Goal: Check status: Check status

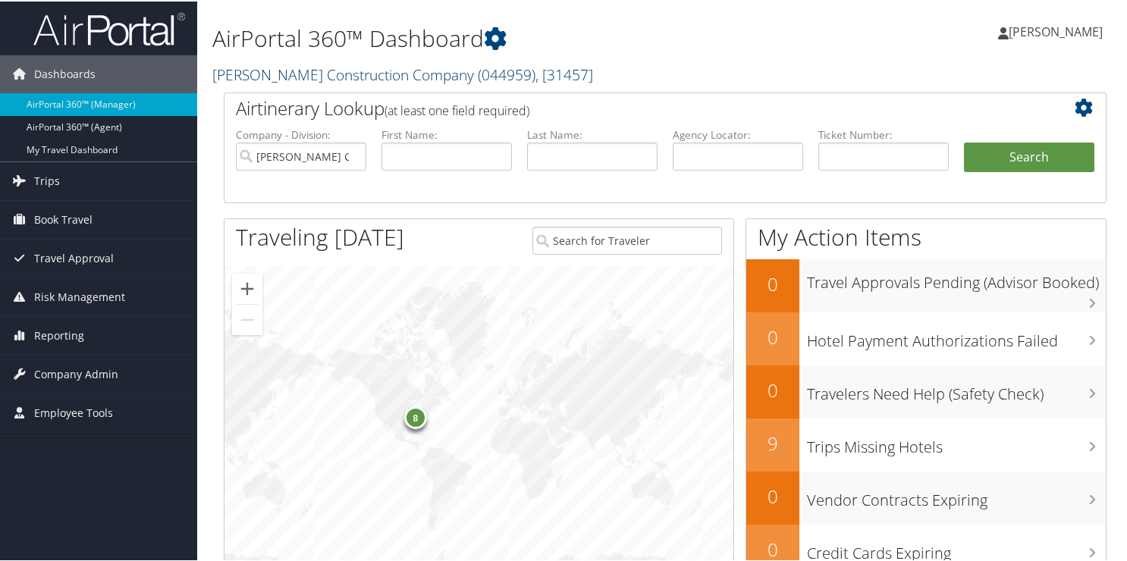
click at [233, 70] on link "Layton Construction Company ( 044959 ) , [ 31457 ]" at bounding box center [402, 73] width 381 height 20
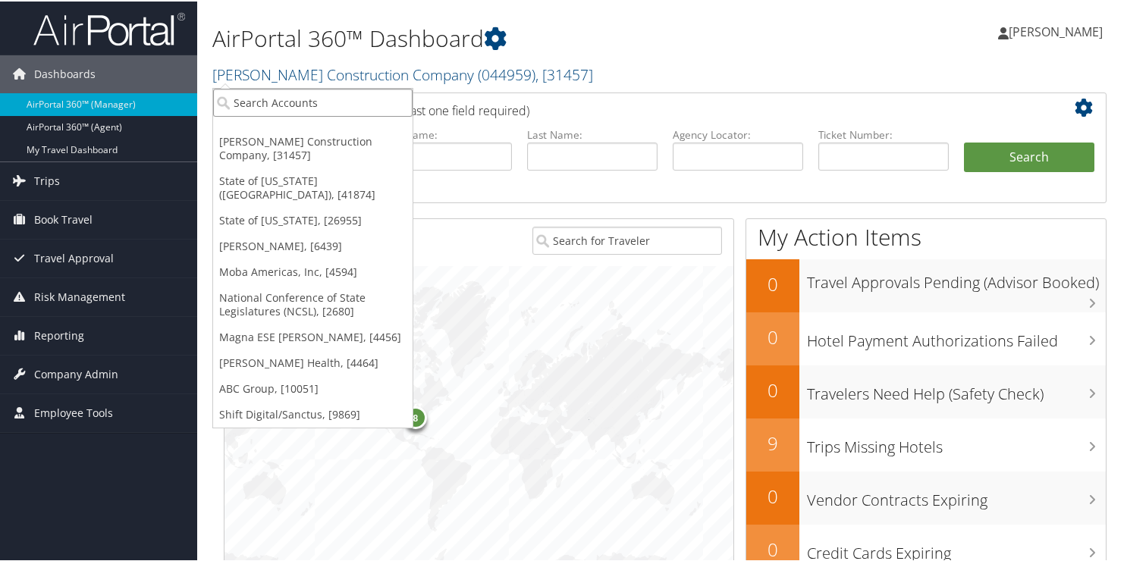
click at [243, 96] on input "search" at bounding box center [312, 101] width 199 height 28
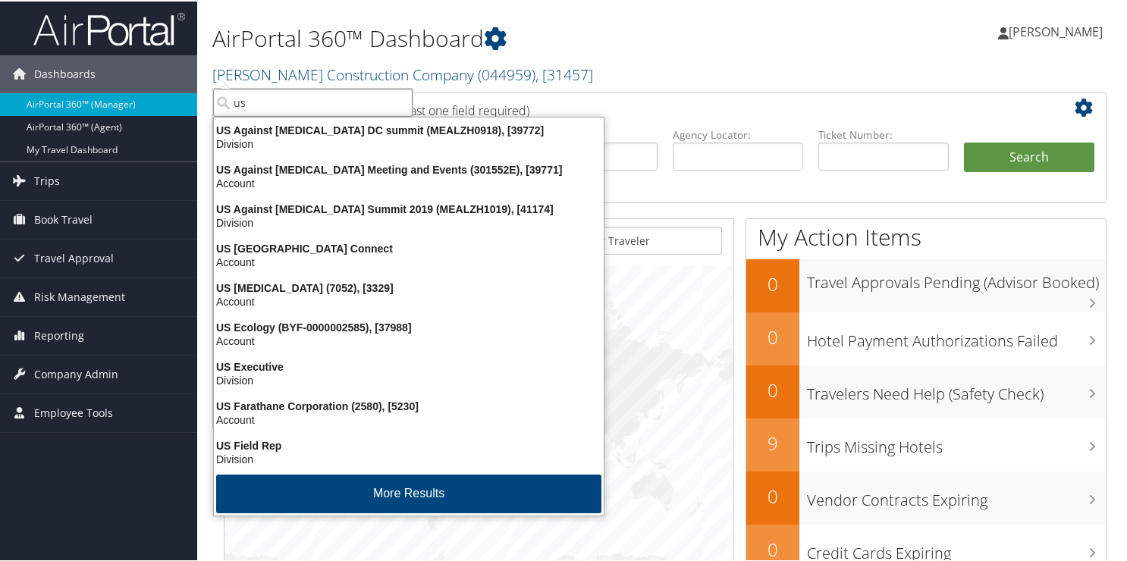
type input "us f"
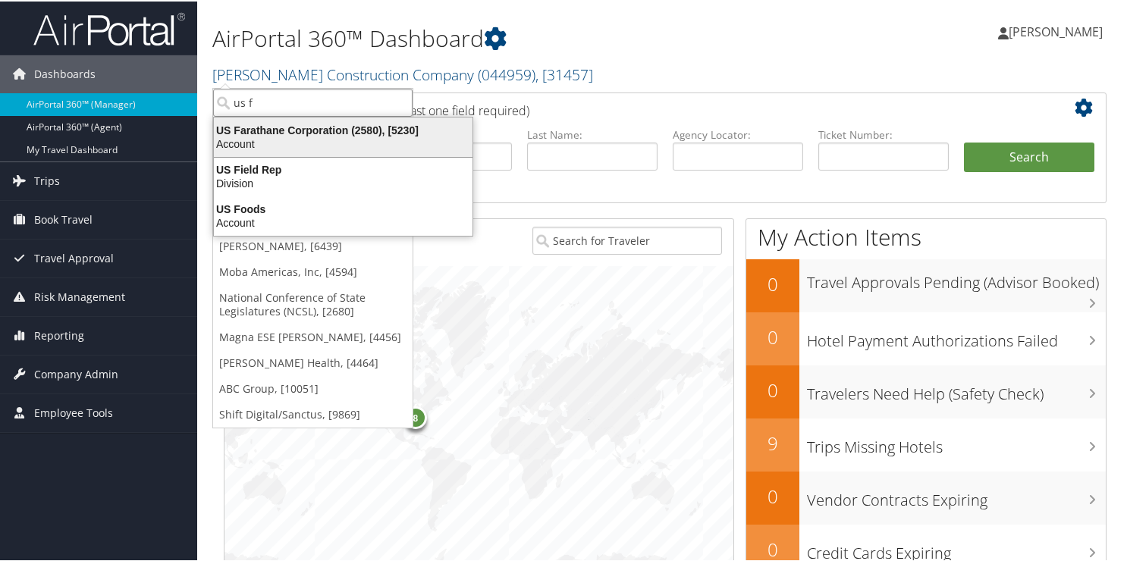
click at [279, 140] on div "Account" at bounding box center [343, 143] width 277 height 14
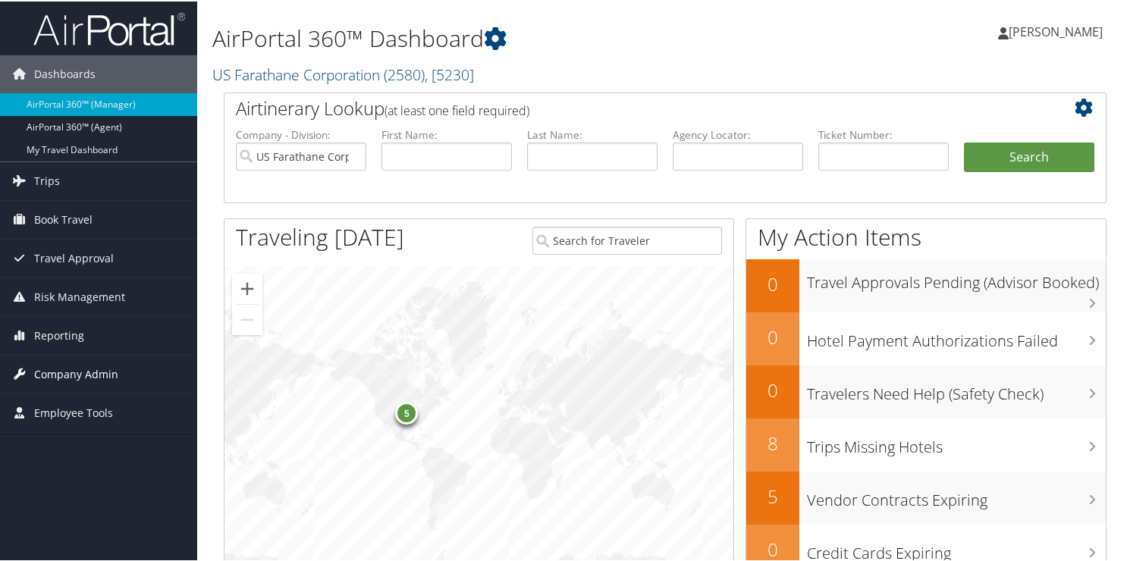
click at [68, 375] on span "Company Admin" at bounding box center [76, 373] width 84 height 38
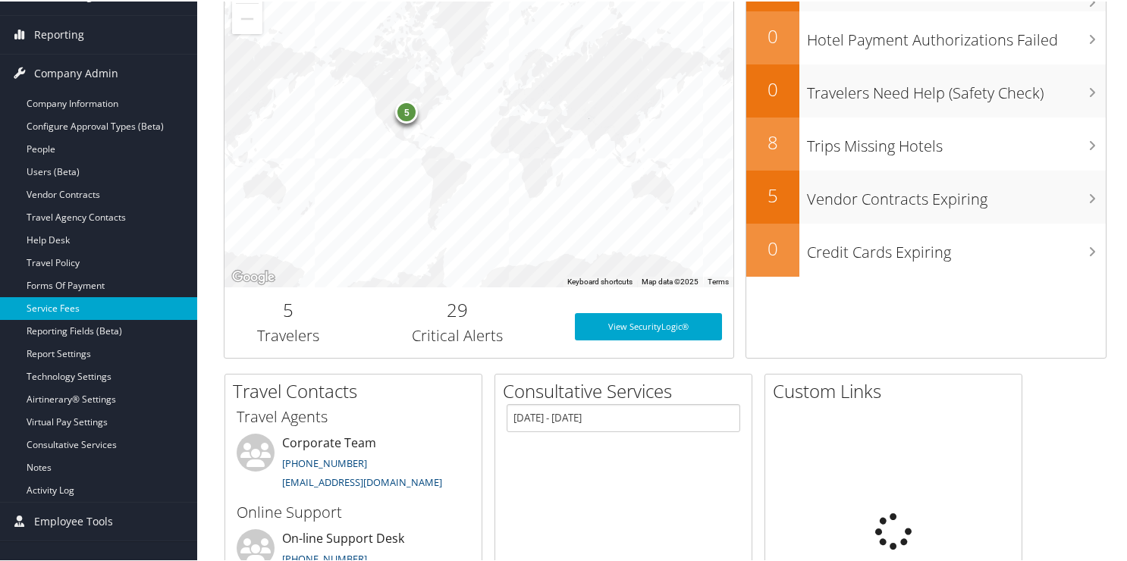
scroll to position [303, 0]
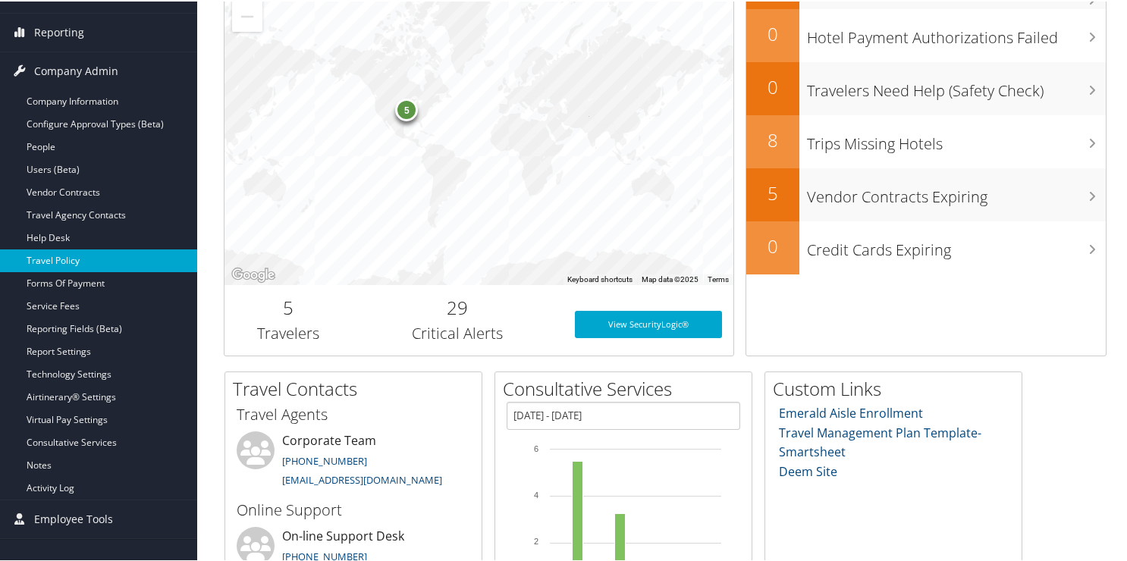
click at [75, 260] on link "Travel Policy" at bounding box center [98, 259] width 197 height 23
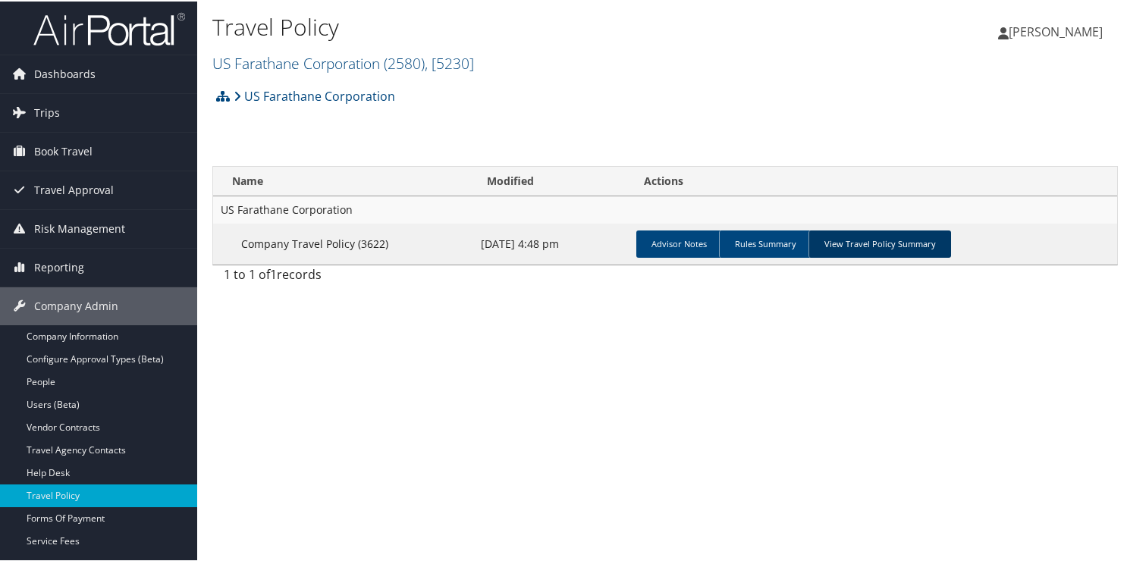
click at [920, 250] on link "View Travel Policy Summary" at bounding box center [880, 242] width 143 height 27
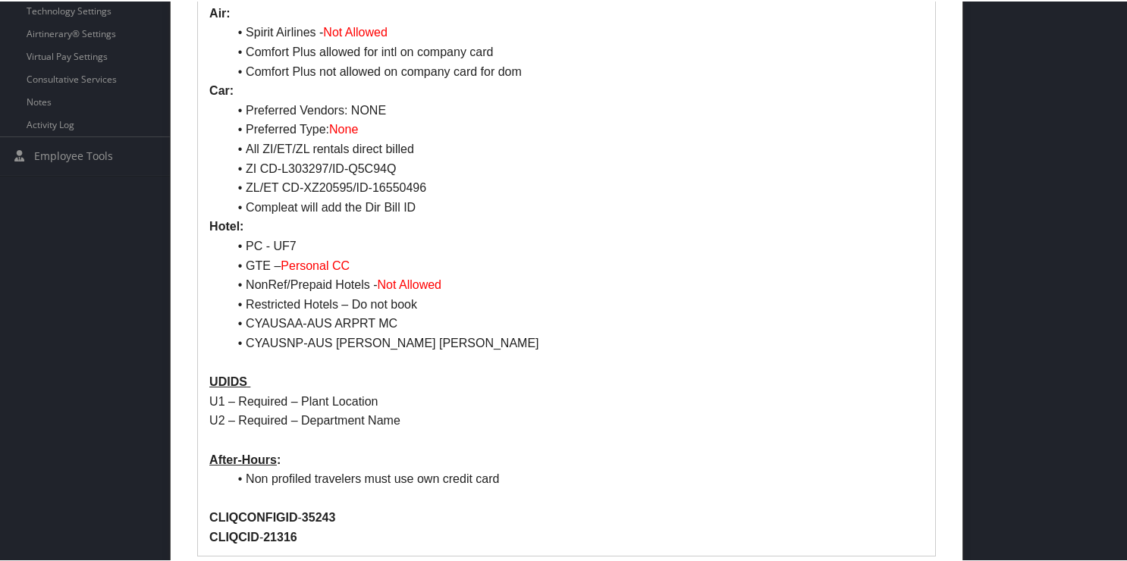
scroll to position [627, 0]
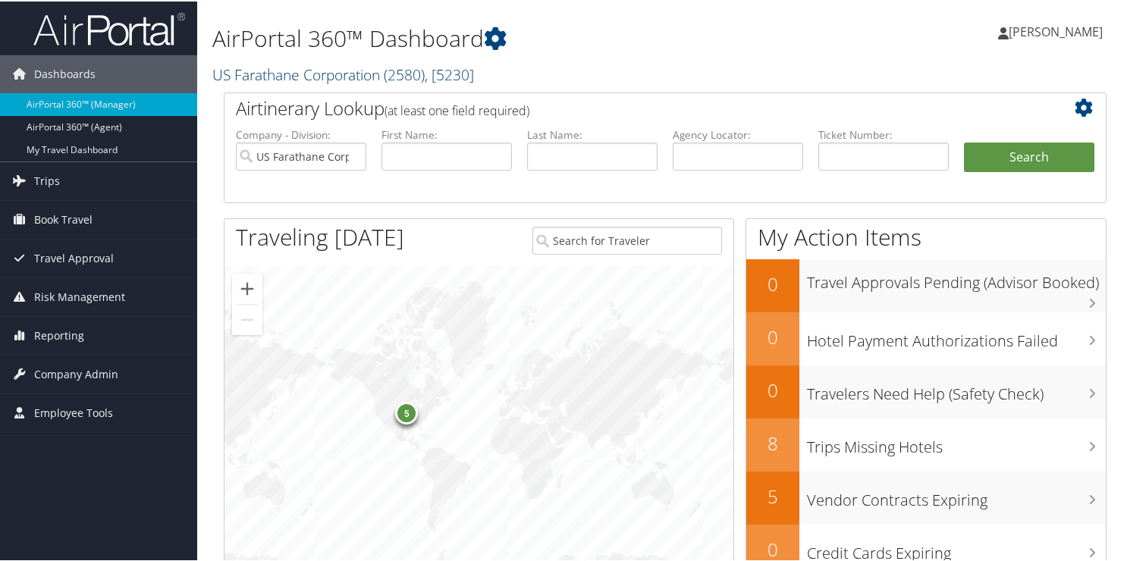
click at [278, 74] on link "US Farathane Corporation ( 2580 ) , [ 5230 ]" at bounding box center [343, 73] width 262 height 20
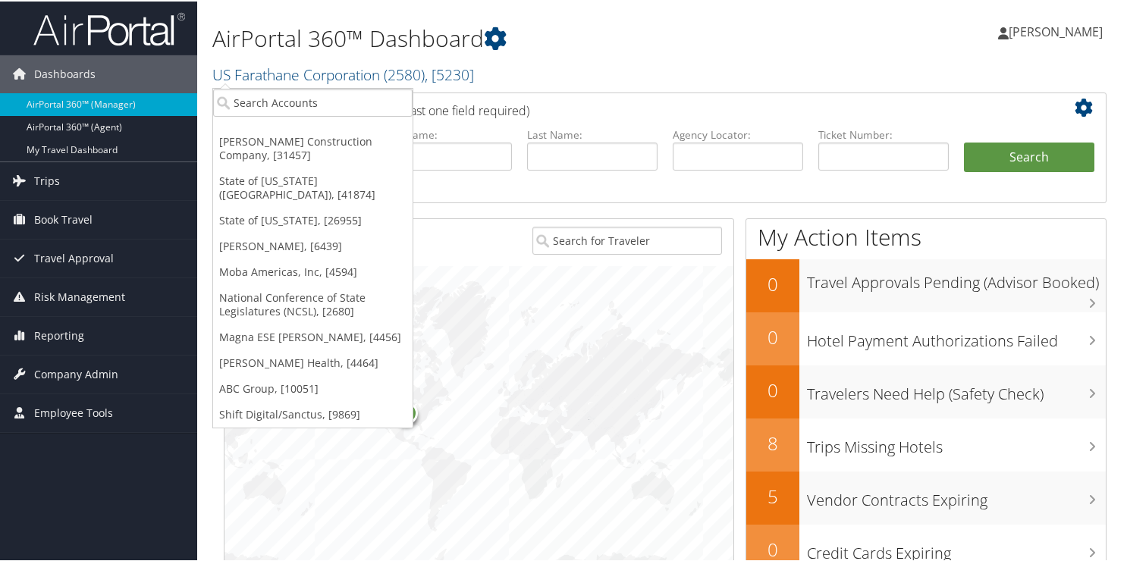
click at [142, 520] on div "Dashboards AirPortal 360™ (Manager) AirPortal 360™ (Agent) My Travel Dashboard …" at bounding box center [566, 494] width 1133 height 988
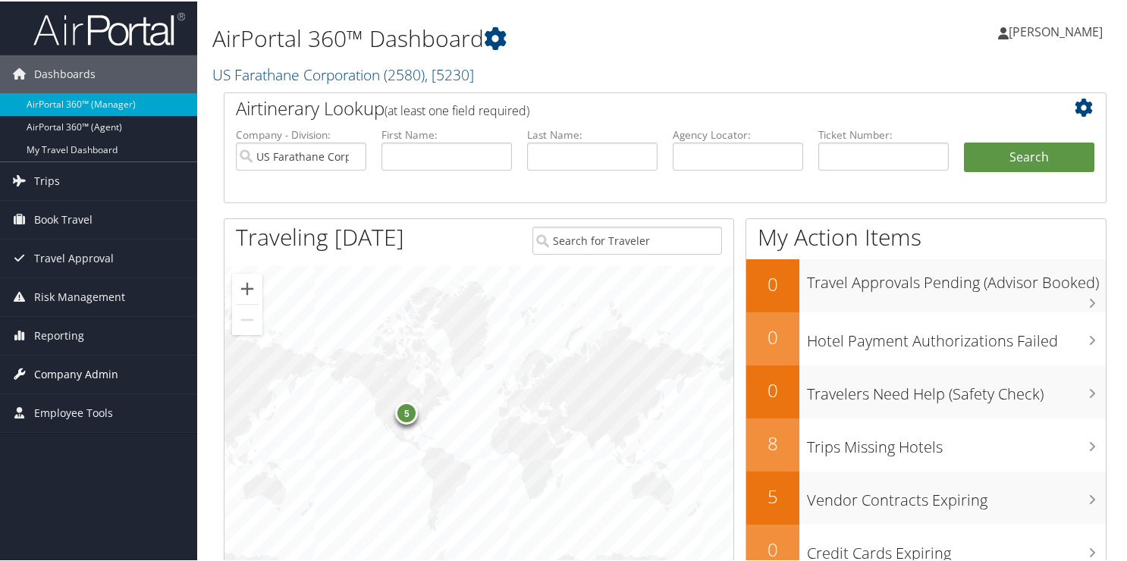
click at [67, 372] on span "Company Admin" at bounding box center [76, 373] width 84 height 38
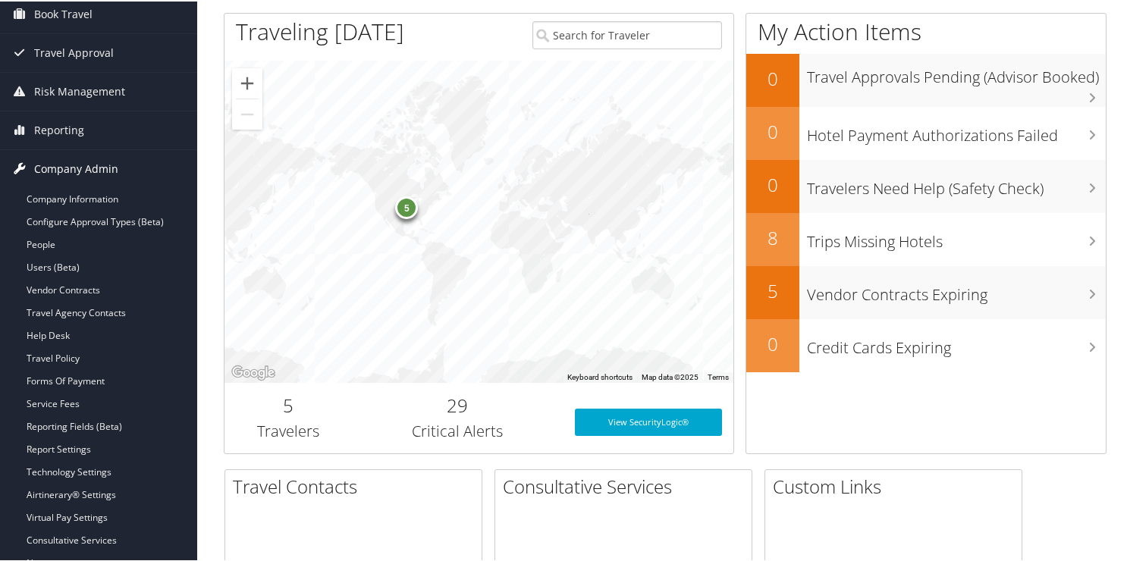
scroll to position [228, 0]
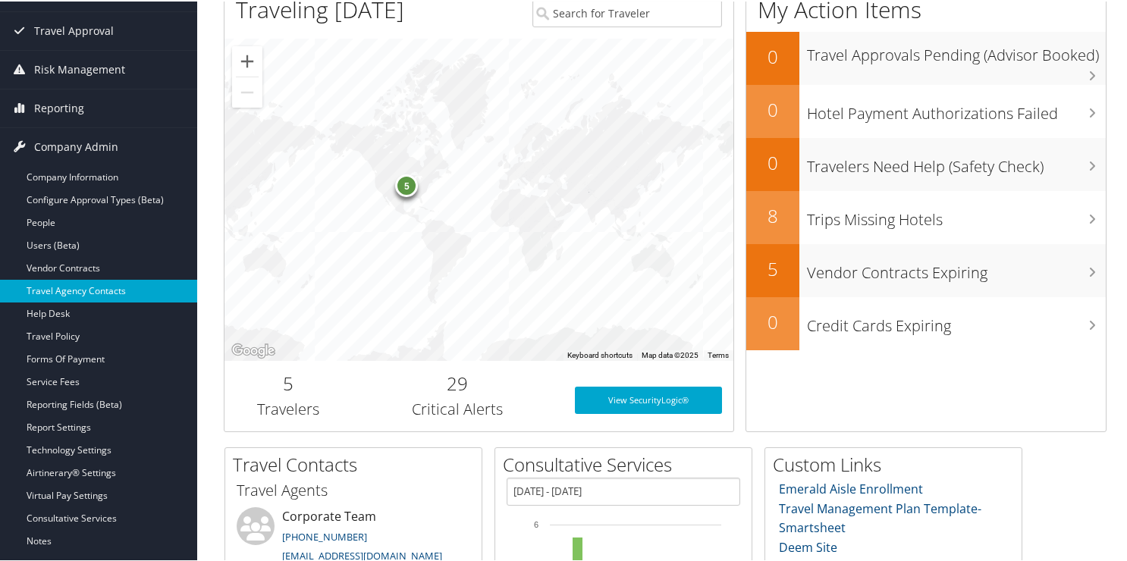
click at [99, 290] on link "Travel Agency Contacts" at bounding box center [98, 289] width 197 height 23
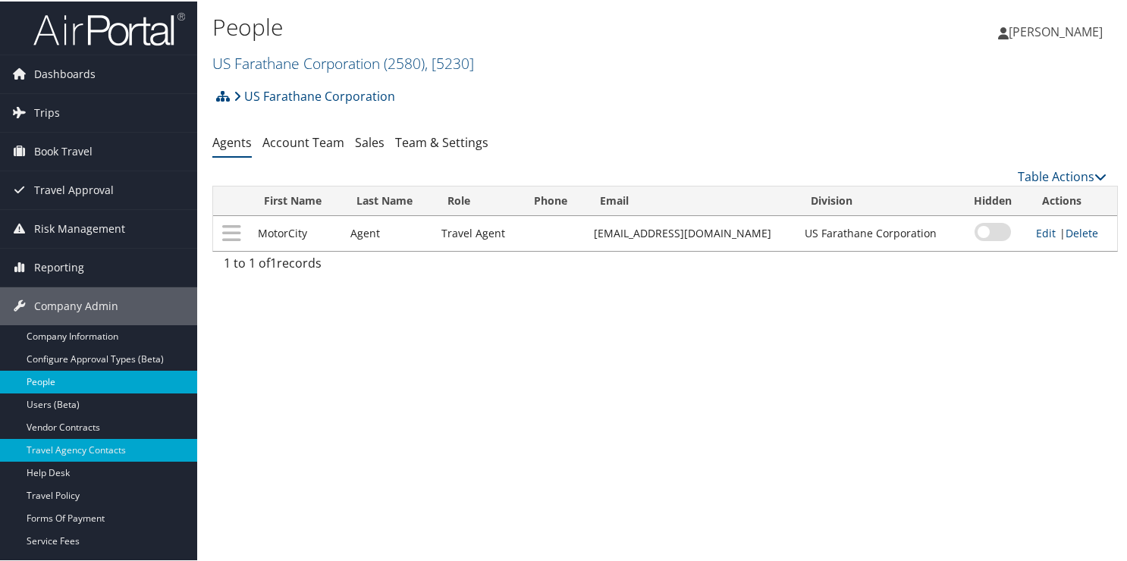
click at [42, 375] on link "People" at bounding box center [98, 380] width 197 height 23
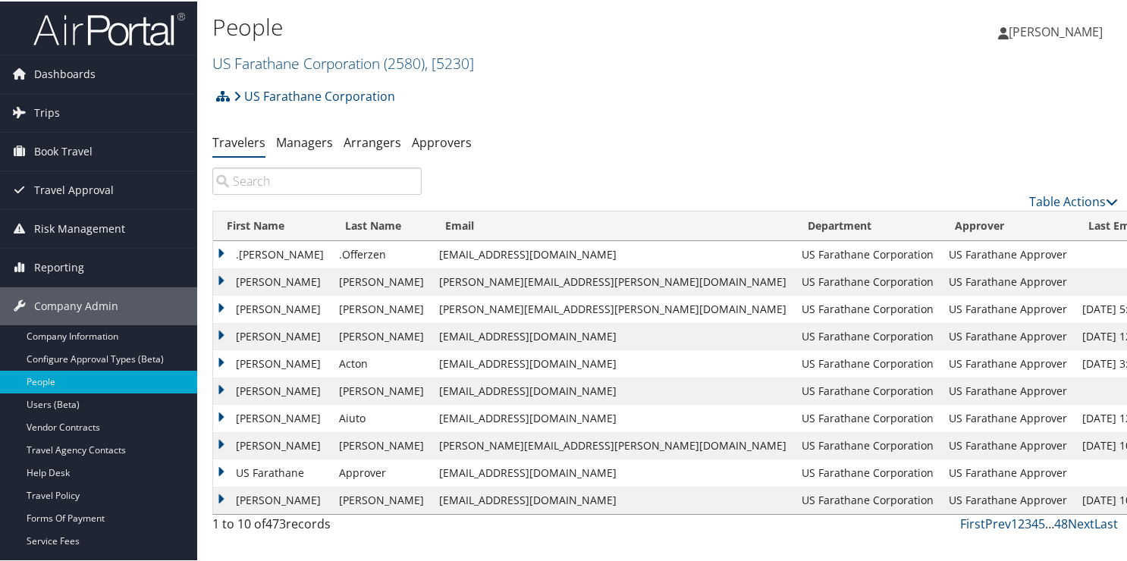
click at [319, 77] on div "People US Farathane Corporation ( 2580 ) , [ 5230 ] Layton Construction Company…" at bounding box center [514, 44] width 604 height 72
click at [306, 64] on link "US Farathane Corporation ( 2580 ) , [ 5230 ]" at bounding box center [343, 62] width 262 height 20
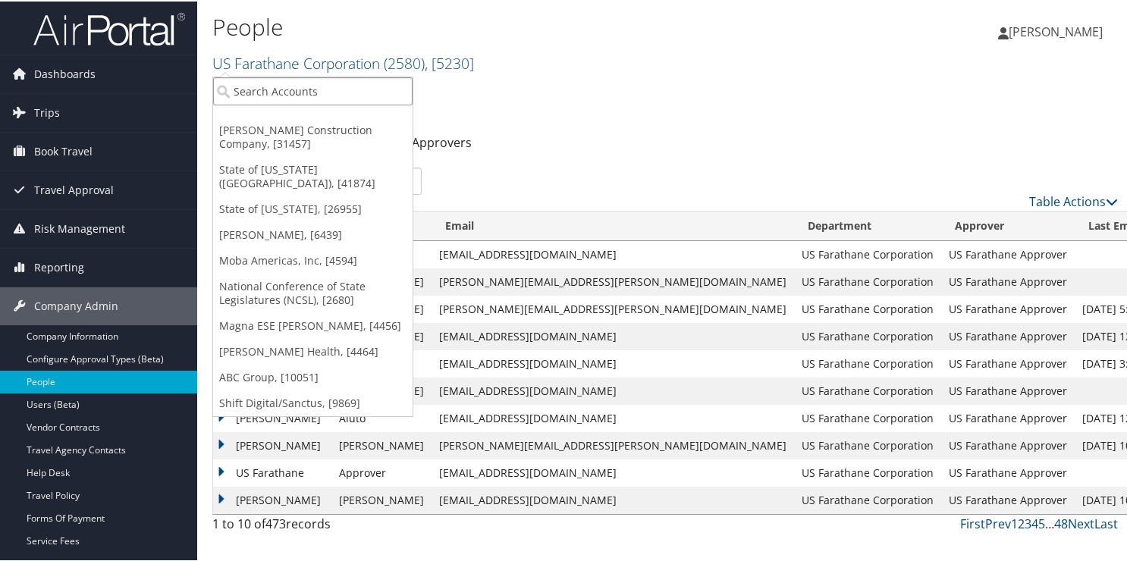
click at [267, 94] on input "search" at bounding box center [312, 90] width 199 height 28
type input "1690"
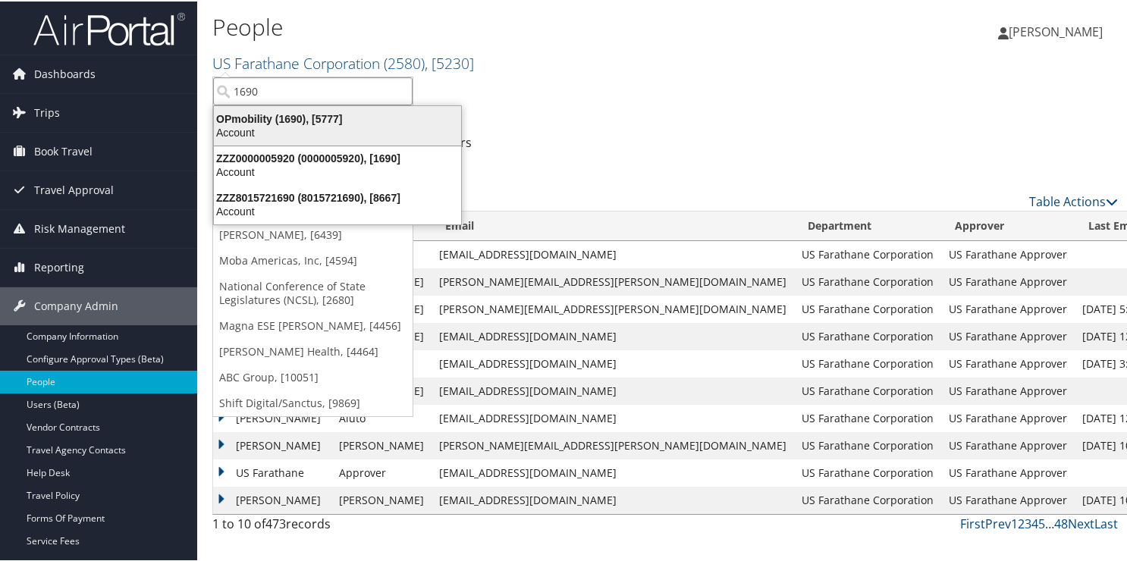
click at [247, 118] on div "OPmobility (1690), [5777]" at bounding box center [337, 118] width 265 height 14
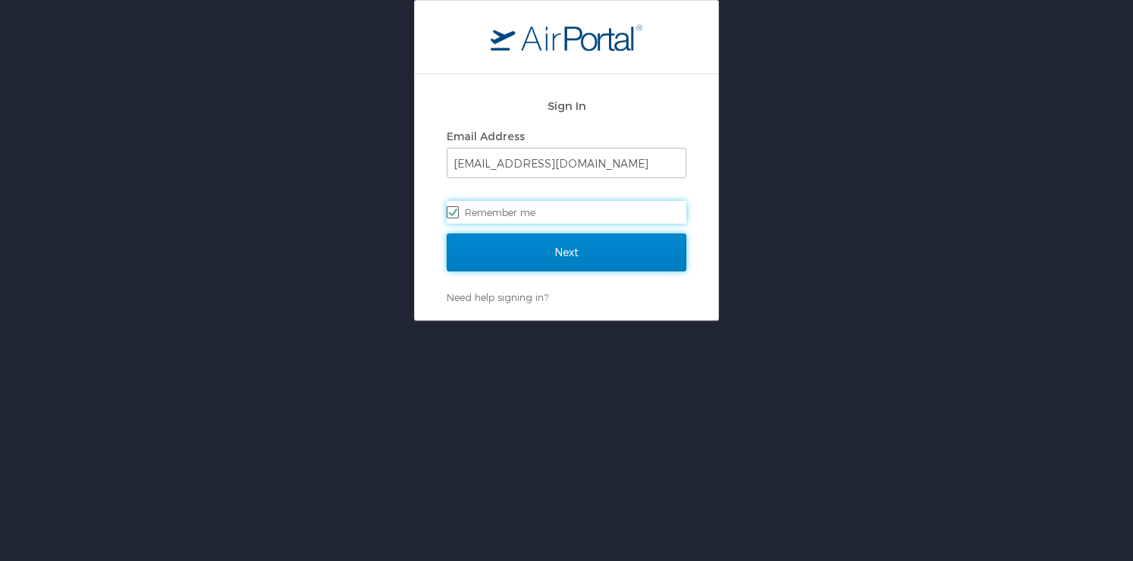
click at [488, 248] on input "Next" at bounding box center [567, 253] width 240 height 38
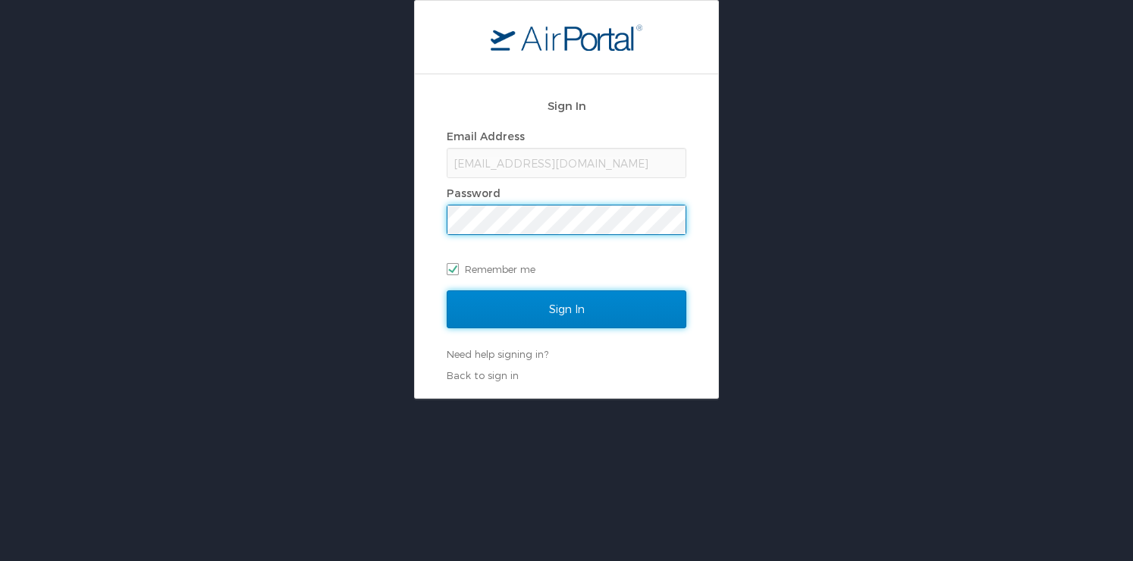
drag, startPoint x: 569, startPoint y: 312, endPoint x: 570, endPoint y: 302, distance: 10.7
click at [570, 308] on input "Sign In" at bounding box center [567, 310] width 240 height 38
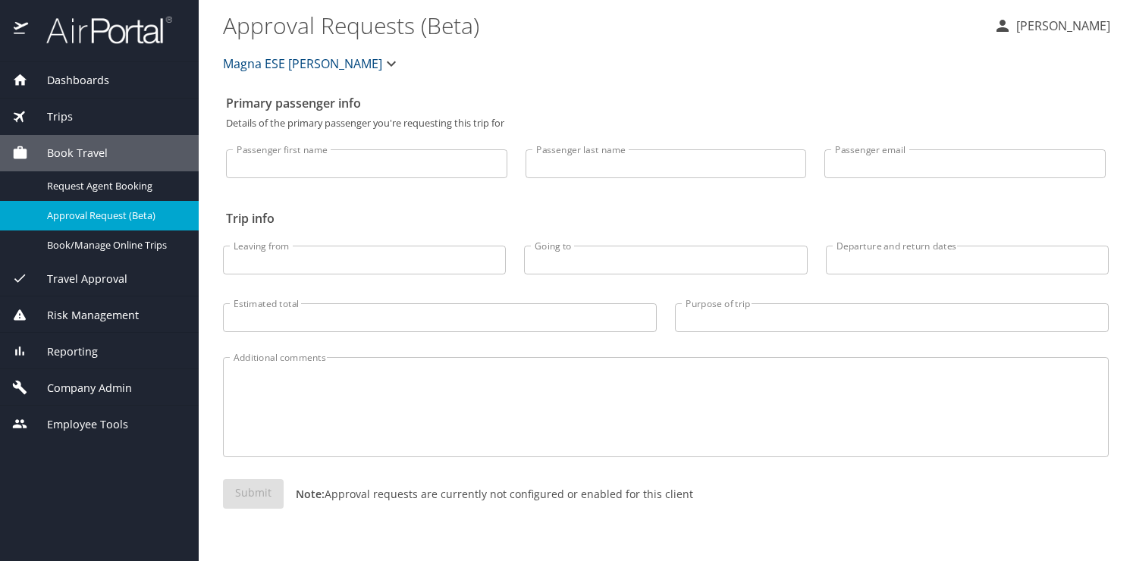
click at [256, 61] on span "Magna ESE [PERSON_NAME]" at bounding box center [302, 63] width 159 height 21
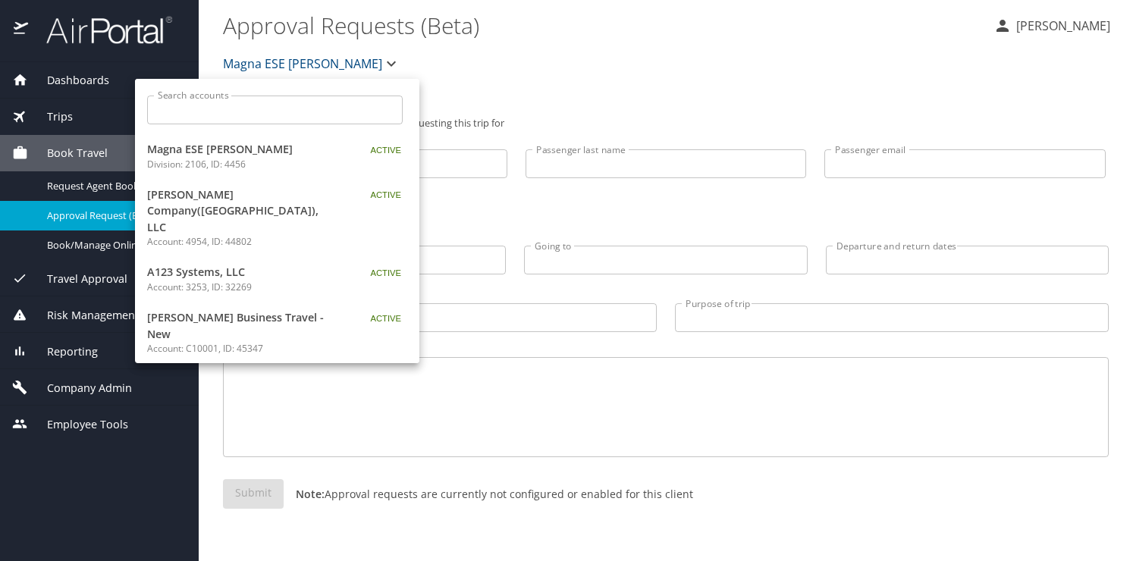
click at [210, 112] on input "Search accounts" at bounding box center [280, 110] width 246 height 29
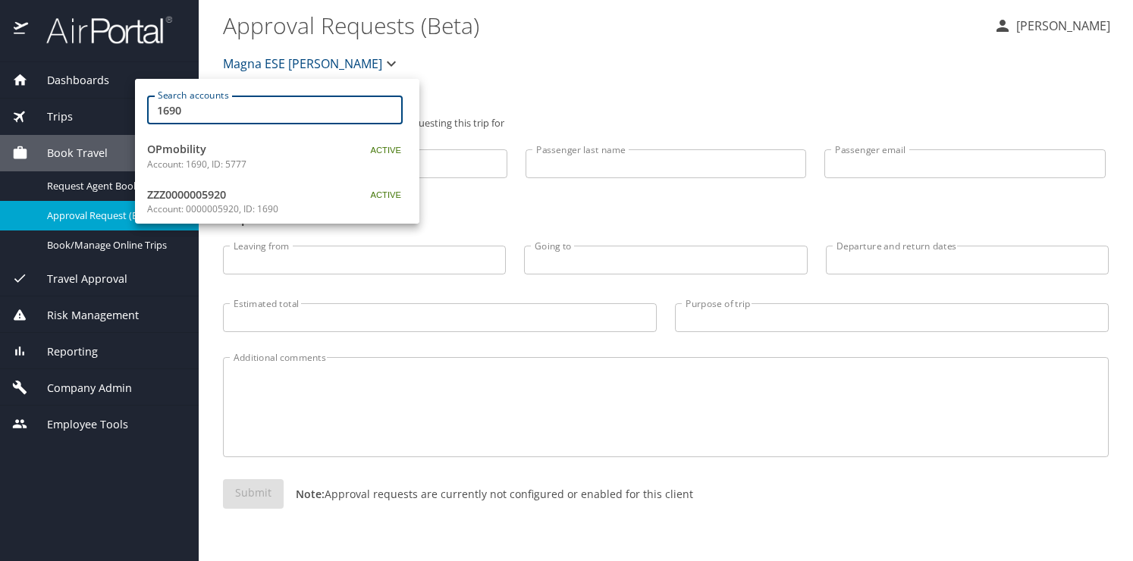
type input "1690"
click at [160, 154] on span "OPmobility" at bounding box center [242, 149] width 190 height 17
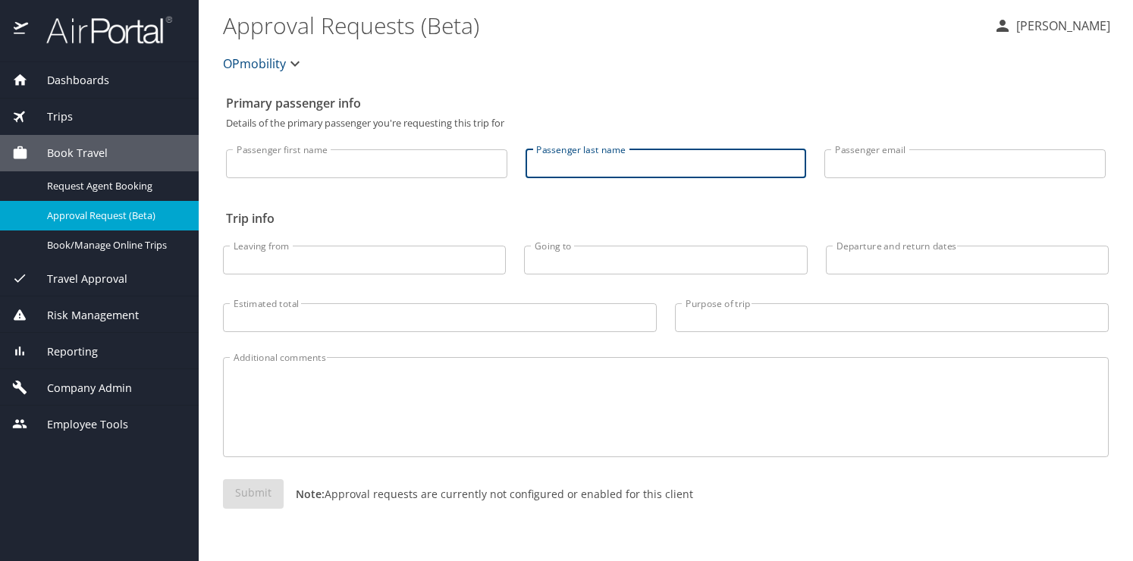
drag, startPoint x: 622, startPoint y: 155, endPoint x: 640, endPoint y: 83, distance: 74.3
click at [620, 143] on div "Passenger last name Passenger last name" at bounding box center [667, 159] width 300 height 63
type input "[PERSON_NAME]"
click at [663, 251] on input "Going to" at bounding box center [665, 260] width 283 height 29
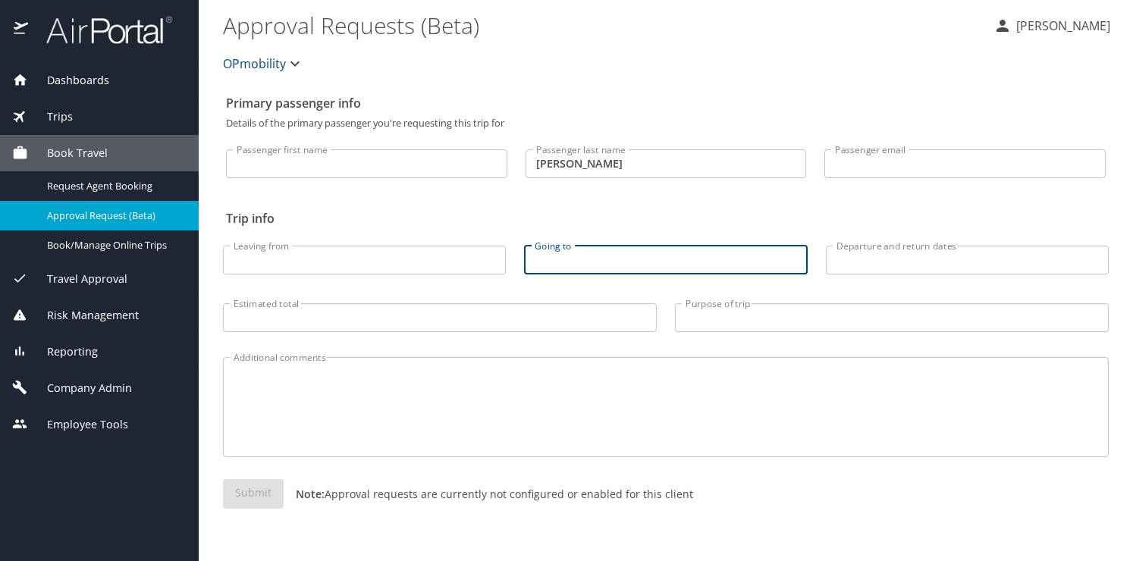
click at [274, 61] on span "OPmobility" at bounding box center [254, 63] width 63 height 21
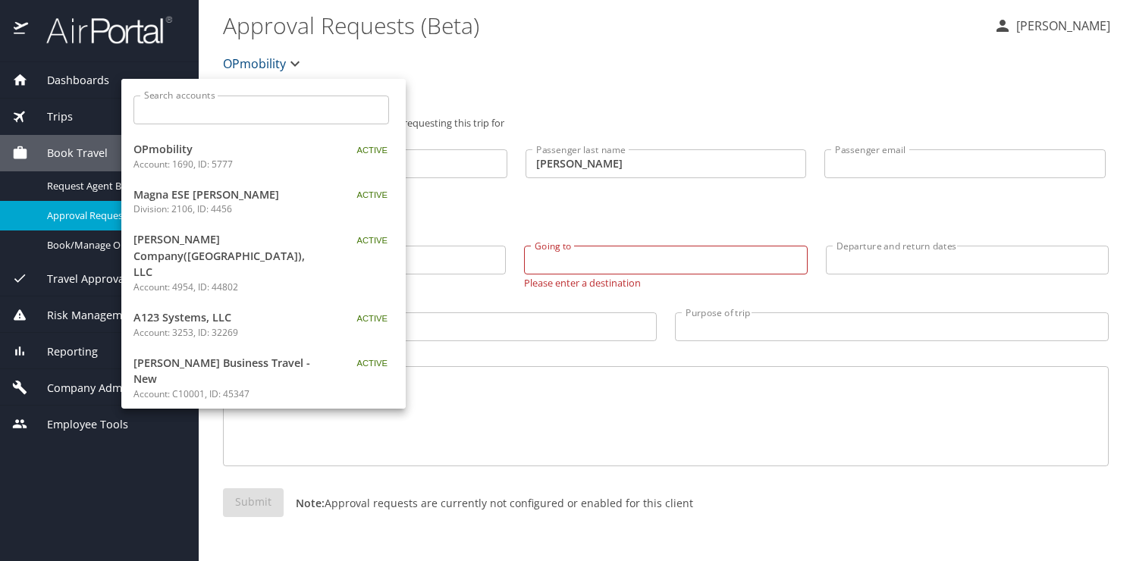
drag, startPoint x: 457, startPoint y: 115, endPoint x: 455, endPoint y: 102, distance: 13.1
click at [457, 114] on div at bounding box center [566, 280] width 1133 height 561
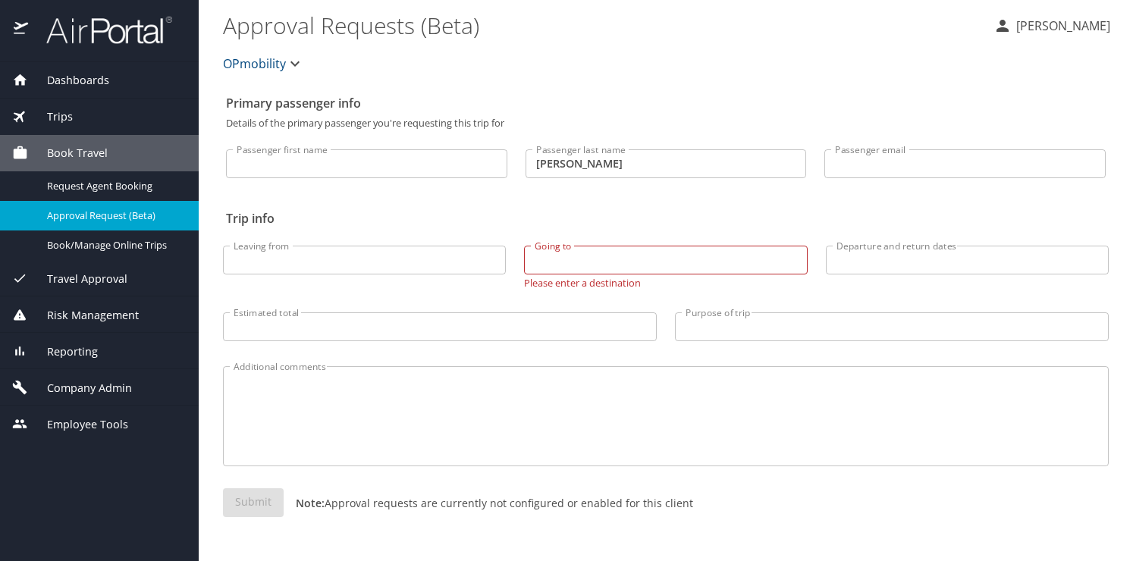
click at [18, 277] on icon at bounding box center [20, 279] width 16 height 16
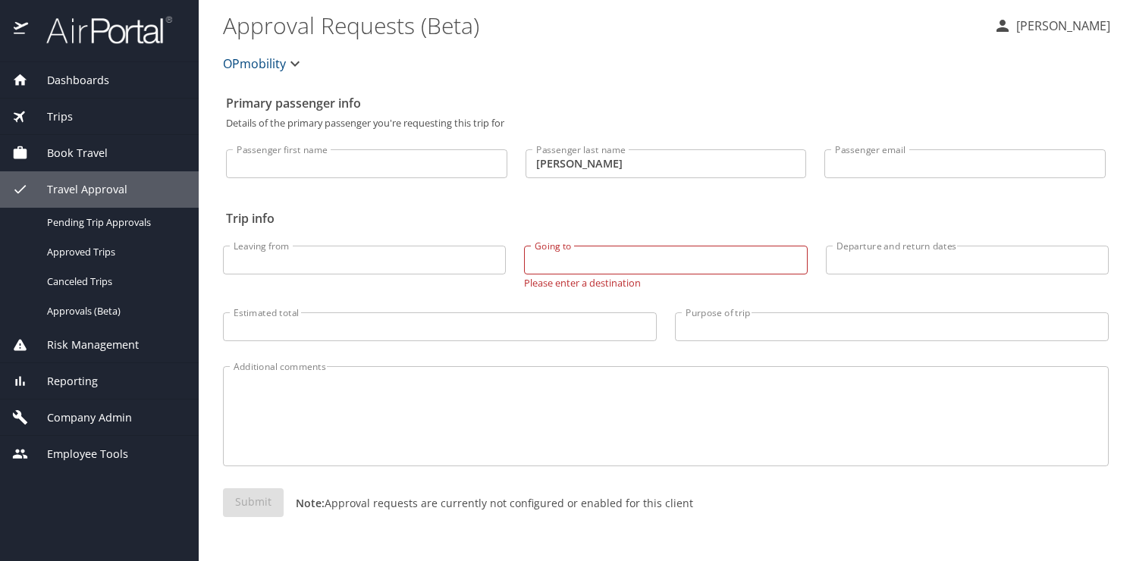
drag, startPoint x: 30, startPoint y: 331, endPoint x: 25, endPoint y: 339, distance: 9.5
click at [27, 335] on div "Risk Management" at bounding box center [99, 345] width 199 height 36
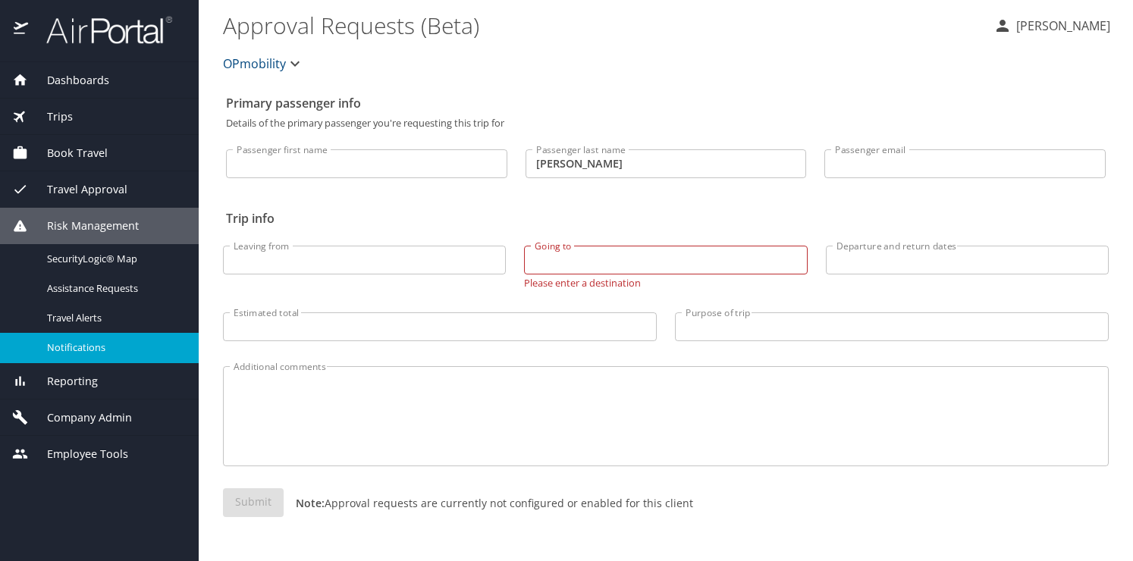
click at [24, 340] on nav "SecurityLogic® Map Assistance Requests Travel Alerts Notifications" at bounding box center [99, 303] width 199 height 119
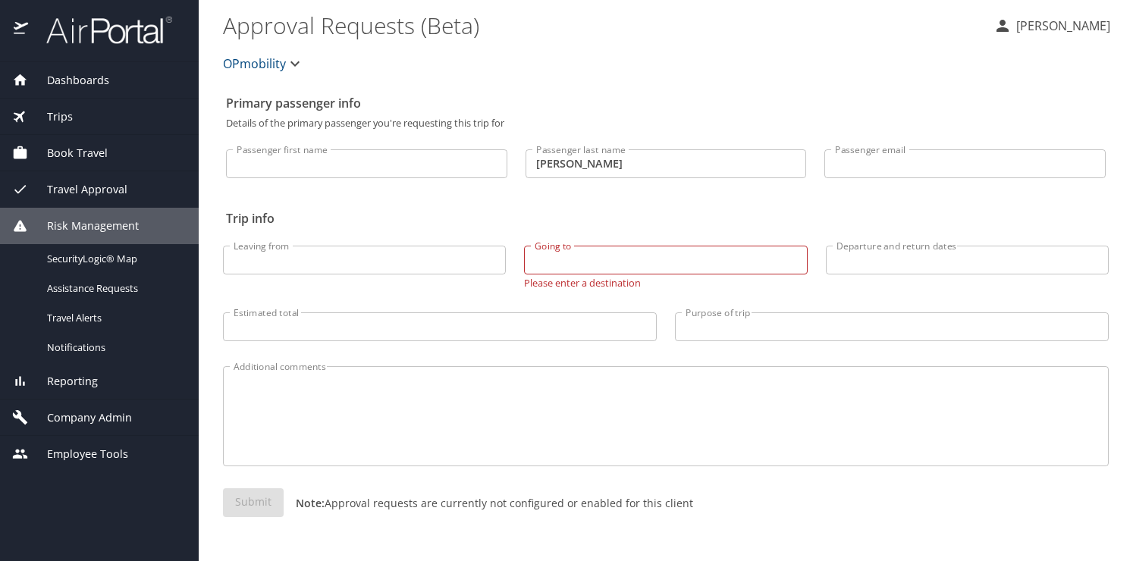
click at [21, 375] on icon at bounding box center [20, 381] width 16 height 16
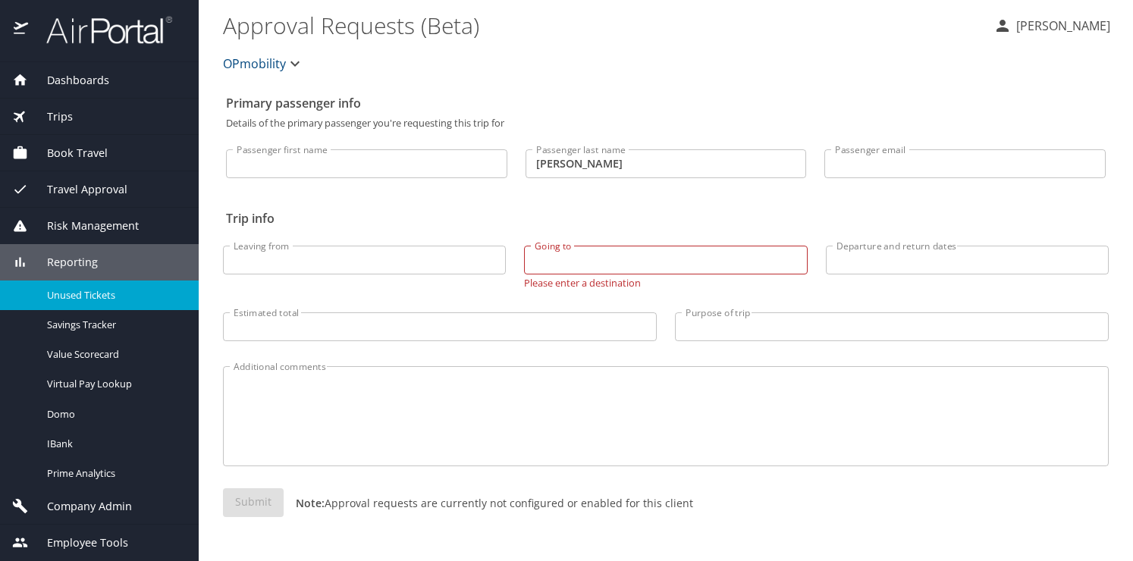
click at [58, 293] on span "Unused Tickets" at bounding box center [113, 295] width 133 height 14
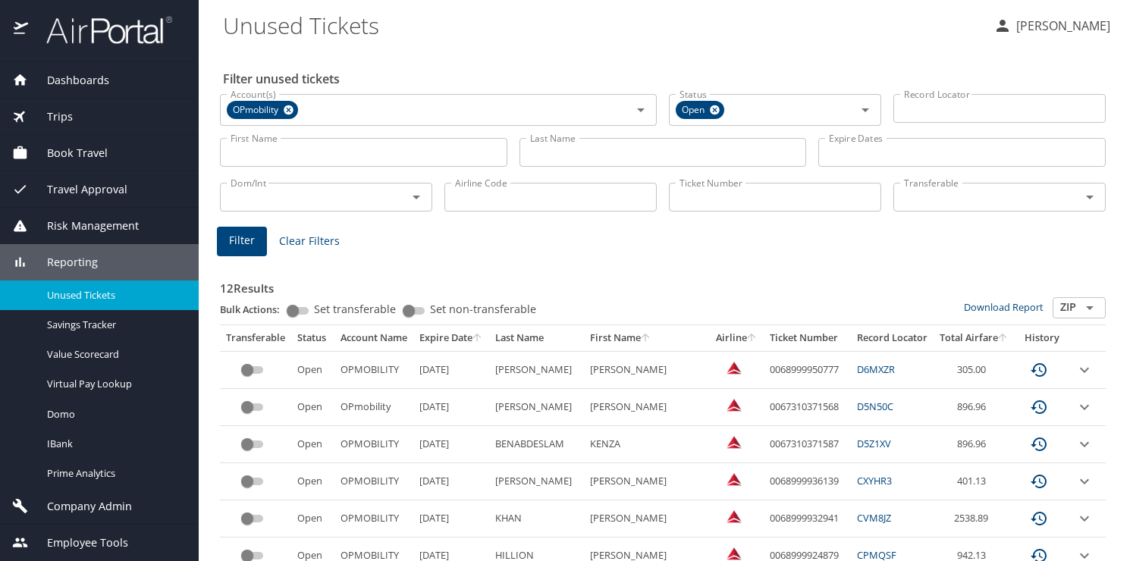
click at [557, 153] on input "Last Name" at bounding box center [663, 152] width 287 height 29
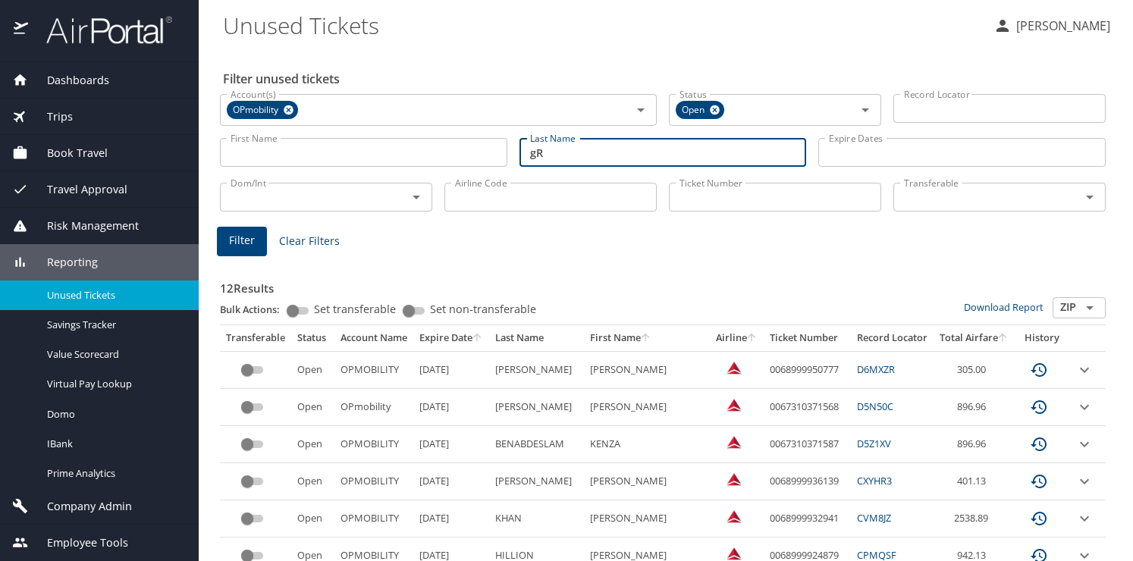
type input "g"
type input "[PERSON_NAME]"
click at [251, 240] on span "Filter" at bounding box center [242, 240] width 26 height 19
